Goal: Book appointment/travel/reservation

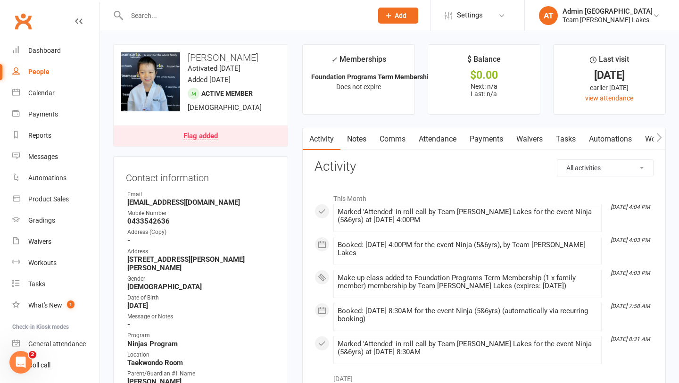
scroll to position [26, 0]
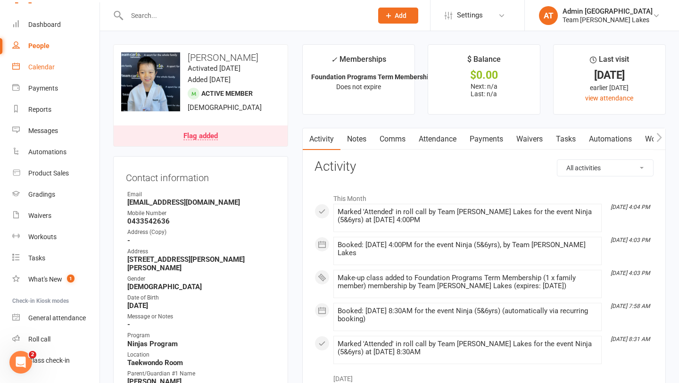
click at [39, 68] on div "Calendar" at bounding box center [41, 67] width 26 height 8
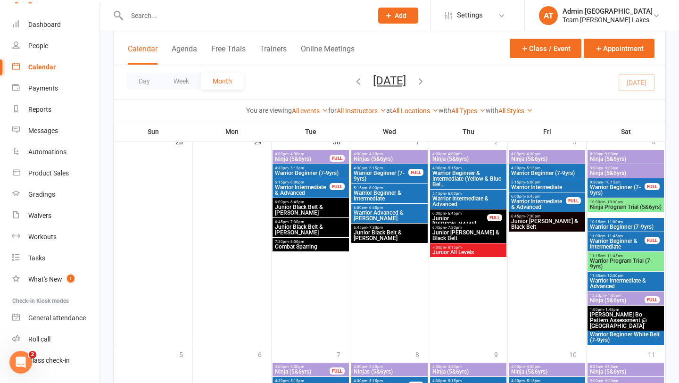
scroll to position [721, 0]
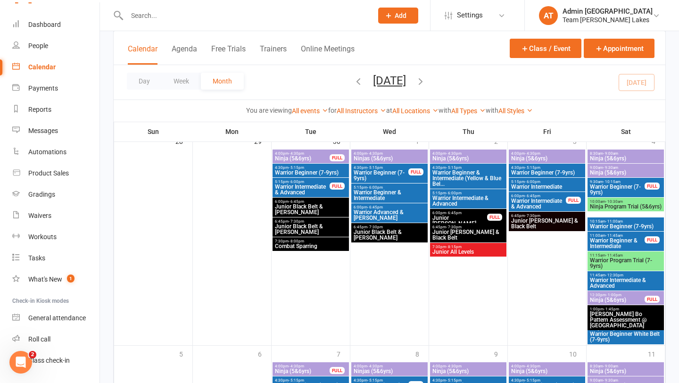
click at [612, 317] on span "[PERSON_NAME] Bo Pattern Assessment @ [GEOGRAPHIC_DATA]" at bounding box center [626, 319] width 73 height 17
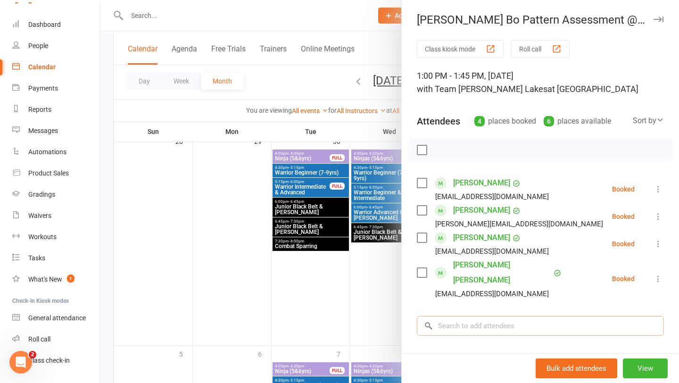
click at [482, 316] on input "search" at bounding box center [540, 326] width 247 height 20
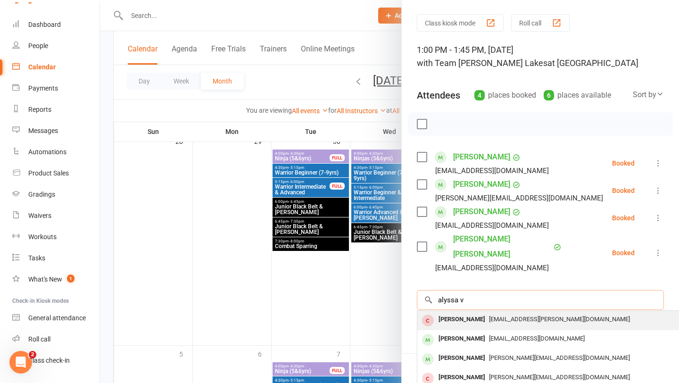
scroll to position [31, 0]
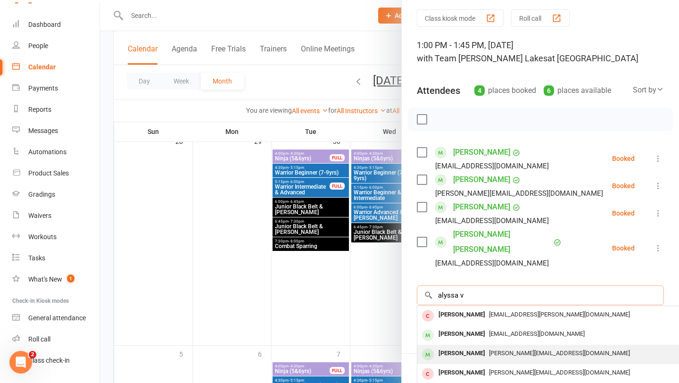
type input "alyssa v"
click at [460, 347] on div "[PERSON_NAME]" at bounding box center [462, 354] width 54 height 14
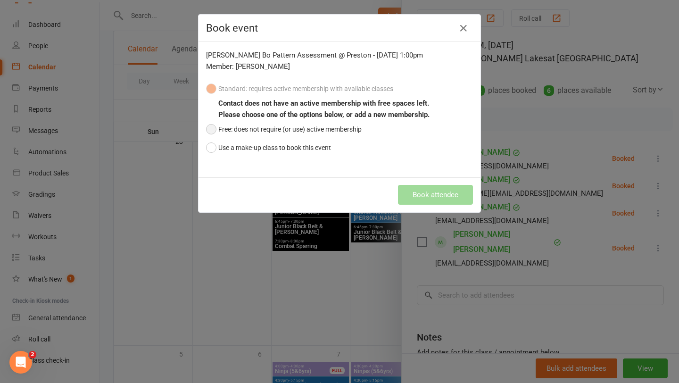
click at [326, 129] on button "Free: does not require (or use) active membership" at bounding box center [284, 129] width 156 height 18
click at [437, 197] on button "Book attendee" at bounding box center [435, 195] width 75 height 20
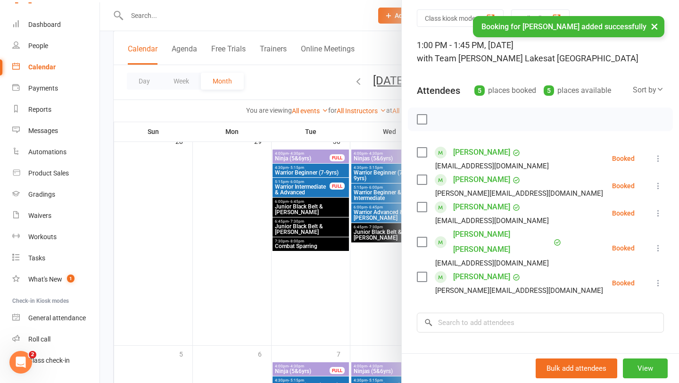
click at [464, 284] on div "[PERSON_NAME][EMAIL_ADDRESS][DOMAIN_NAME]" at bounding box center [519, 290] width 168 height 12
click at [463, 313] on input "search" at bounding box center [540, 323] width 247 height 20
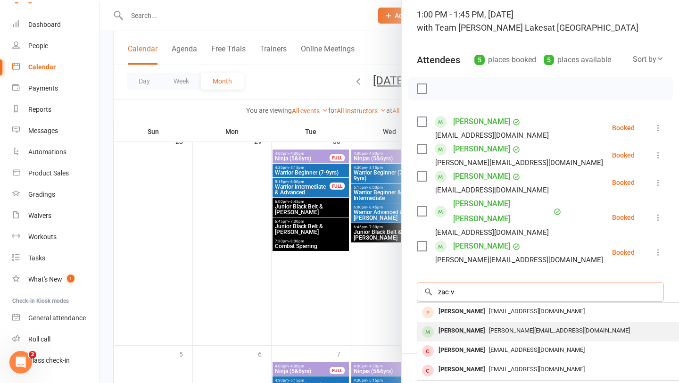
scroll to position [62, 0]
type input "zac v"
click at [461, 324] on div "[PERSON_NAME]" at bounding box center [462, 331] width 54 height 14
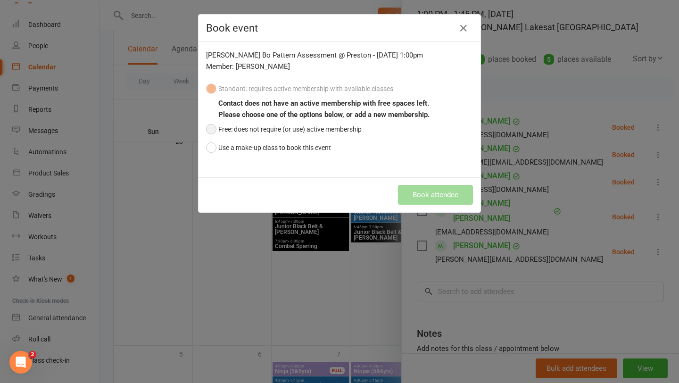
click at [291, 128] on button "Free: does not require (or use) active membership" at bounding box center [284, 129] width 156 height 18
click at [448, 197] on button "Book attendee" at bounding box center [435, 195] width 75 height 20
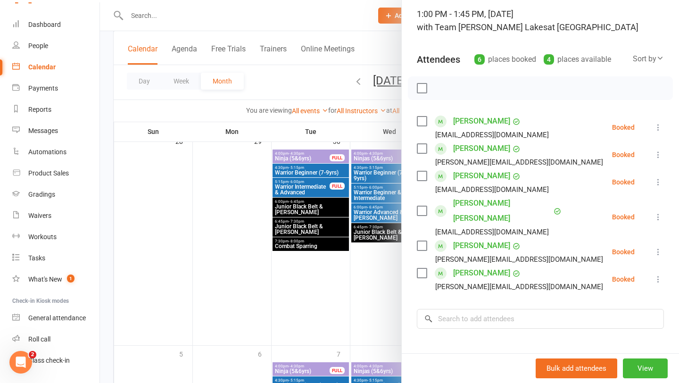
click at [286, 281] on div at bounding box center [389, 191] width 579 height 383
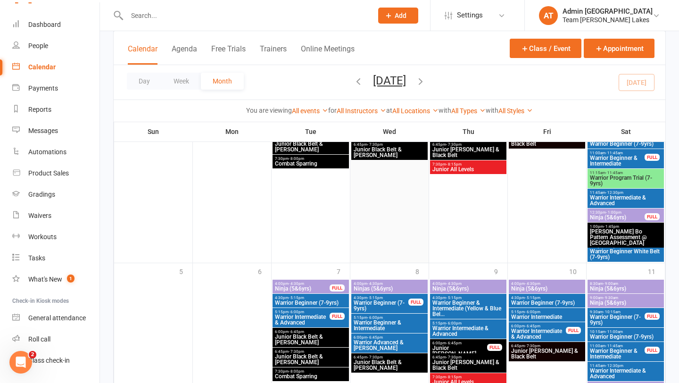
scroll to position [904, 0]
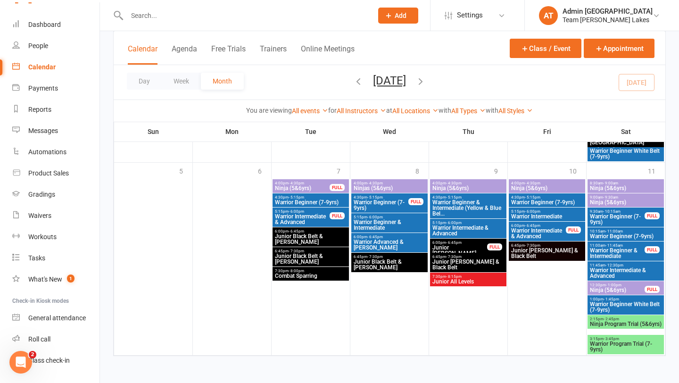
click at [450, 212] on span "Warrior Beginner & Intermediate (Yellow & Blue Bel..." at bounding box center [468, 208] width 73 height 17
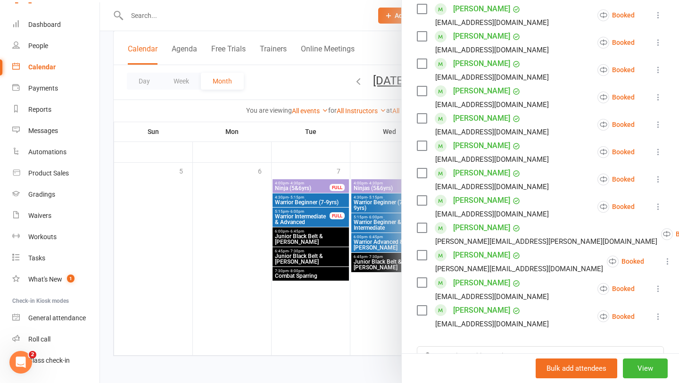
scroll to position [313, 0]
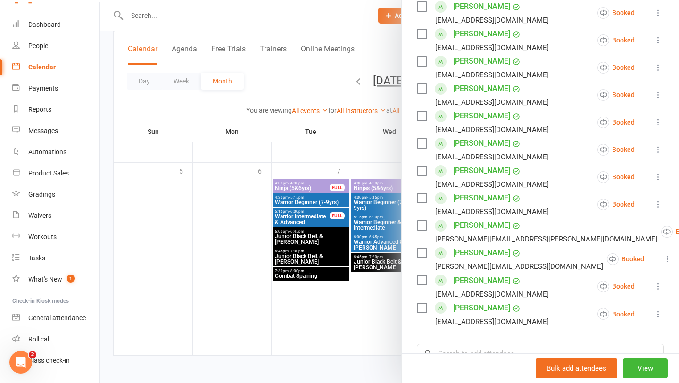
click at [370, 238] on div at bounding box center [389, 191] width 579 height 383
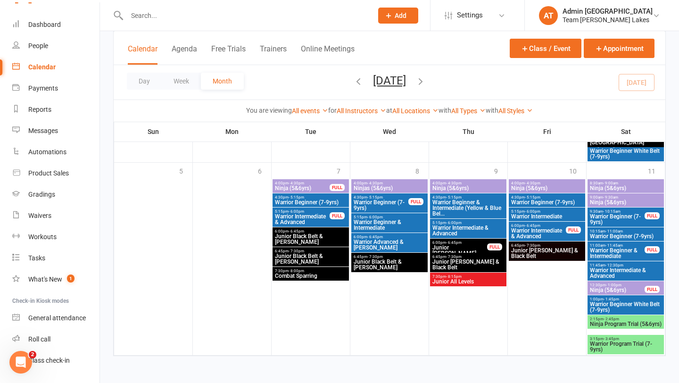
click at [465, 227] on span "Warrior Intermediate & Advanced" at bounding box center [468, 230] width 73 height 11
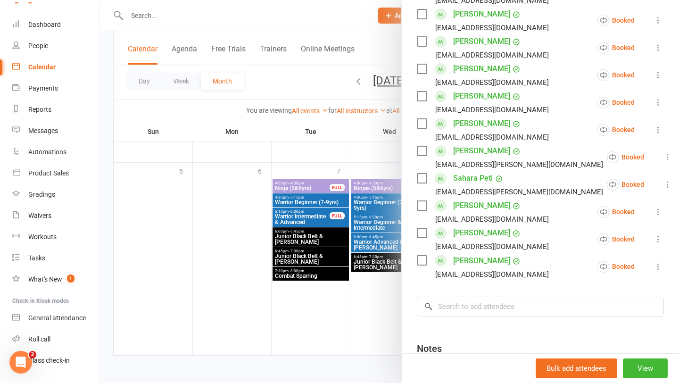
scroll to position [377, 0]
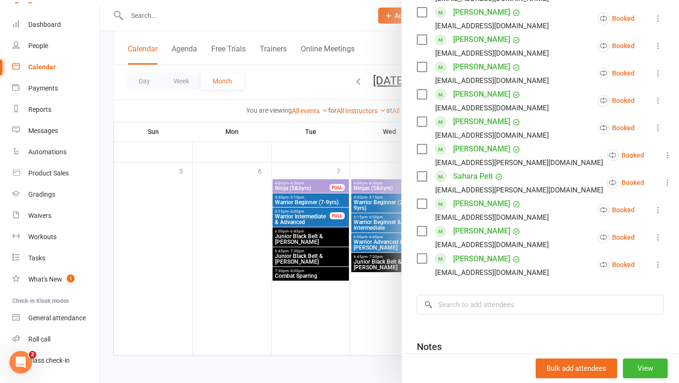
click at [332, 282] on div at bounding box center [389, 191] width 579 height 383
